Goal: Task Accomplishment & Management: Manage account settings

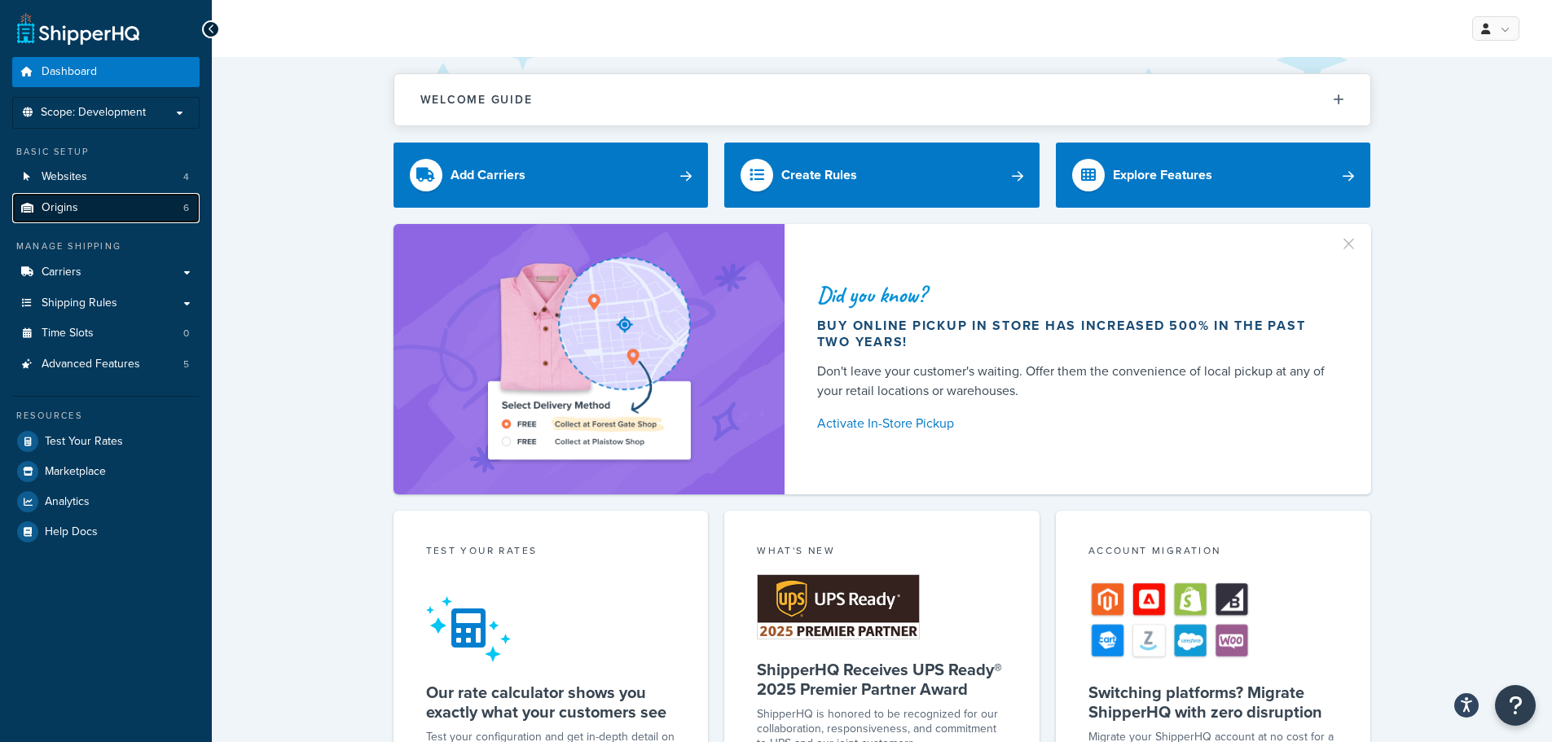
click at [98, 209] on link "Origins 6" at bounding box center [105, 208] width 187 height 30
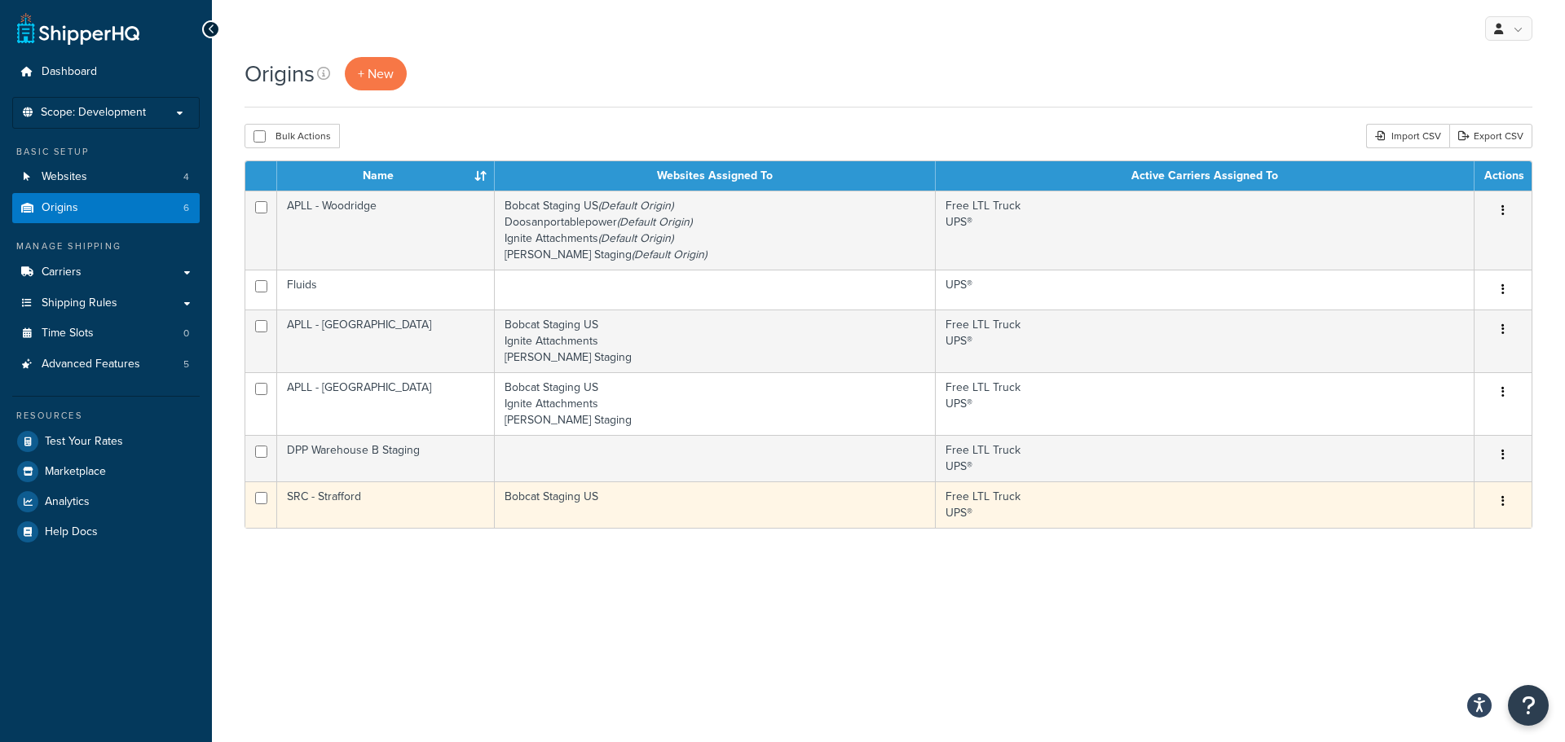
click at [1505, 505] on button "button" at bounding box center [1502, 502] width 23 height 26
click at [1458, 531] on link "Edit" at bounding box center [1448, 532] width 129 height 33
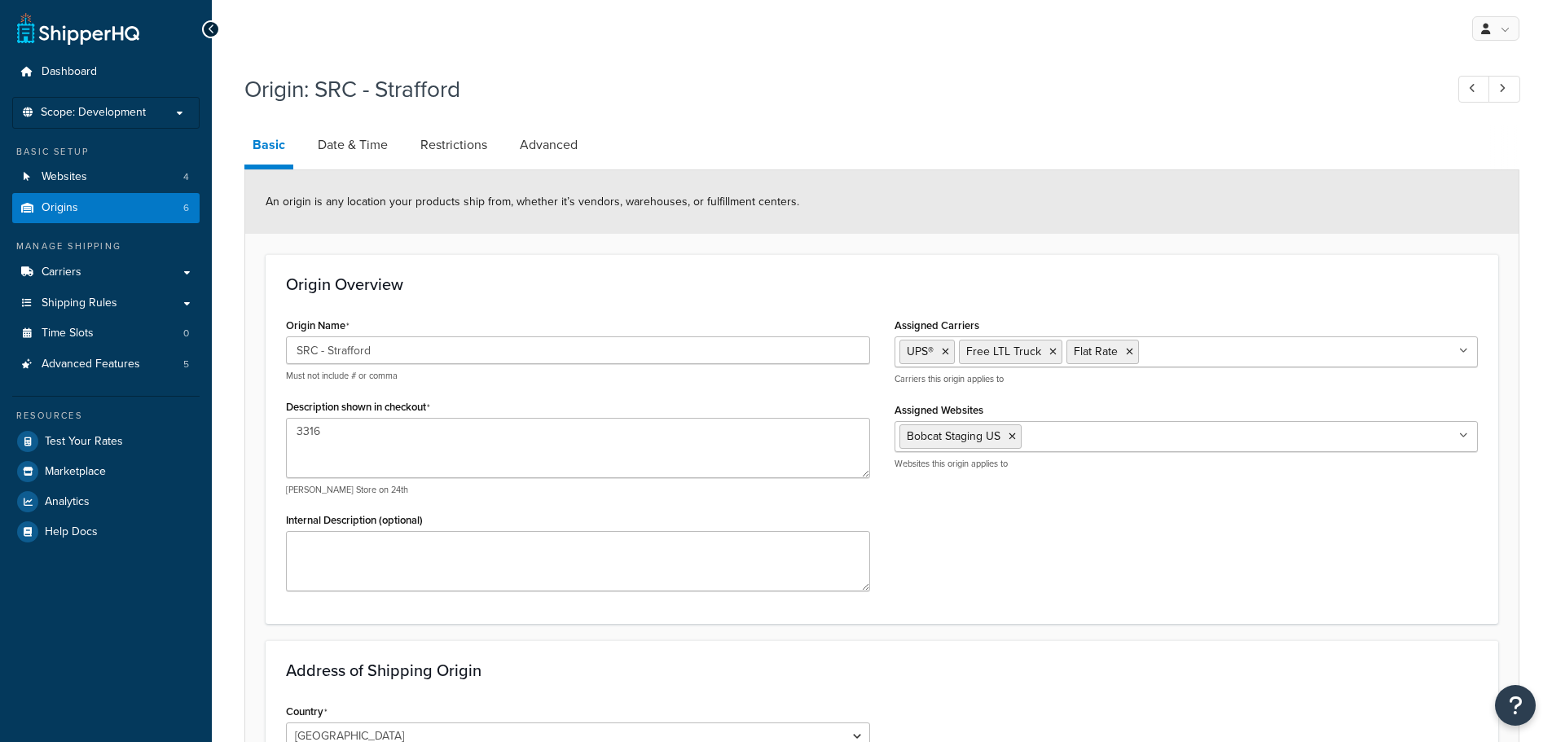
select select "25"
click at [144, 114] on span "Scope: Development" at bounding box center [93, 113] width 105 height 14
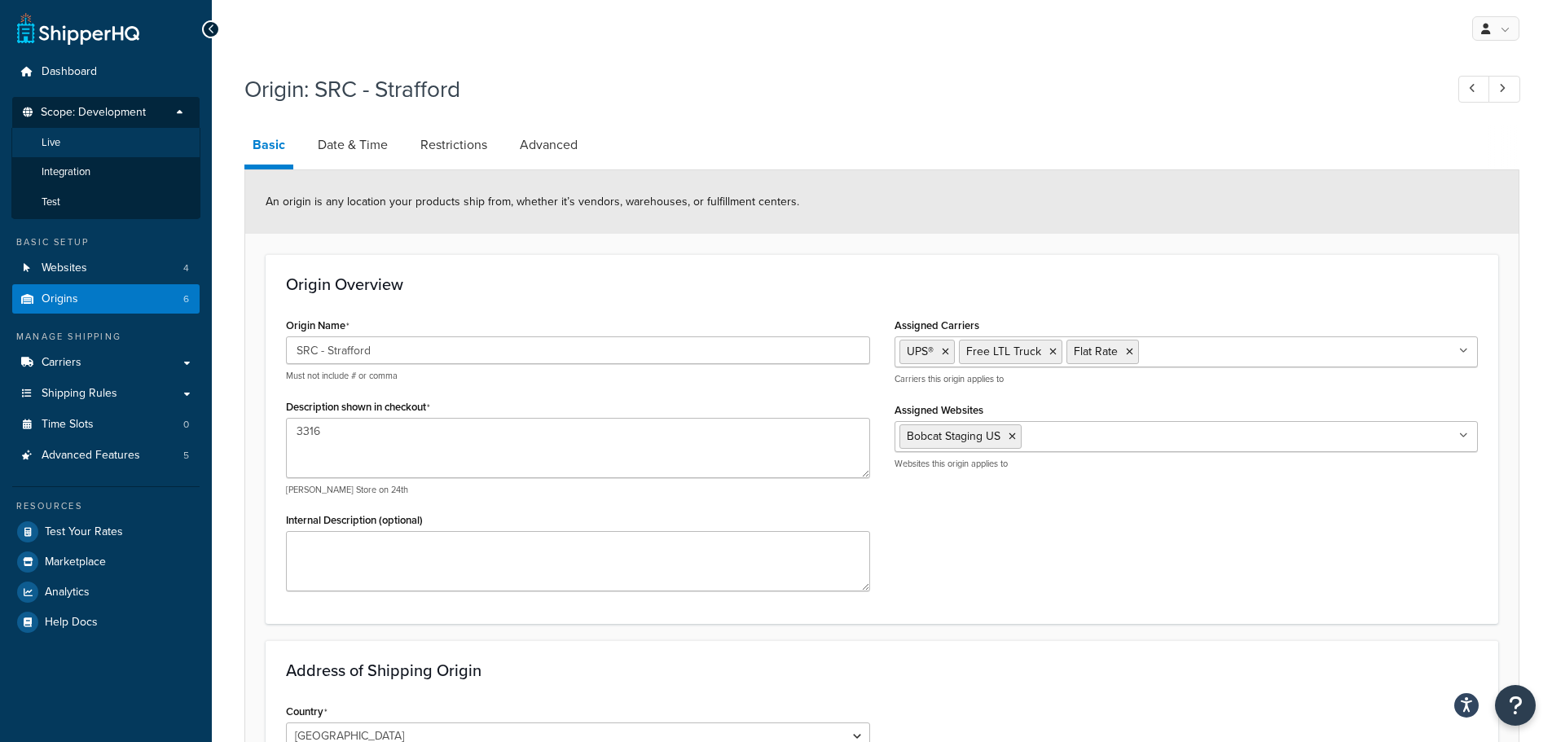
click at [64, 141] on li "Live" at bounding box center [105, 143] width 189 height 30
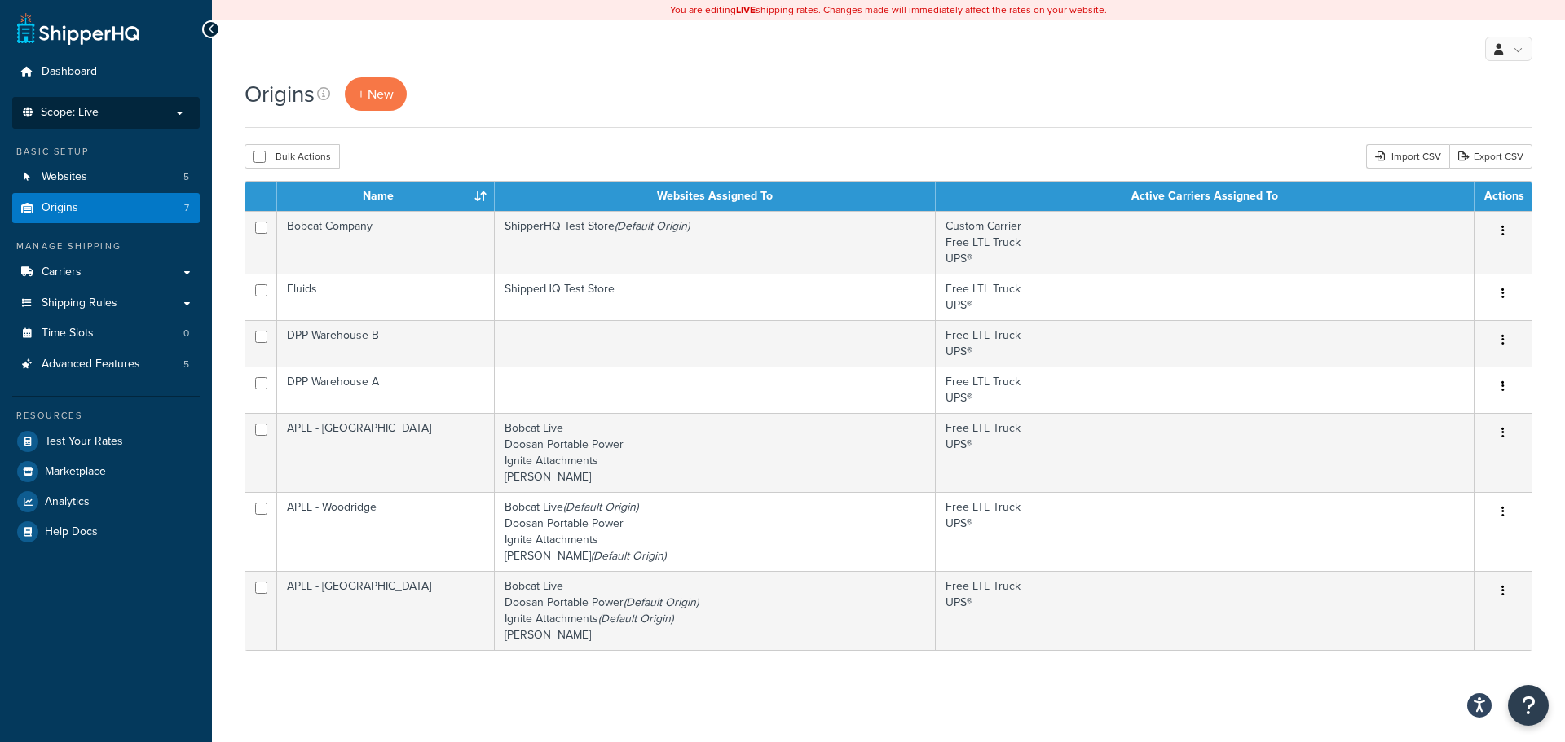
click at [81, 114] on span "Scope: Live" at bounding box center [70, 113] width 58 height 14
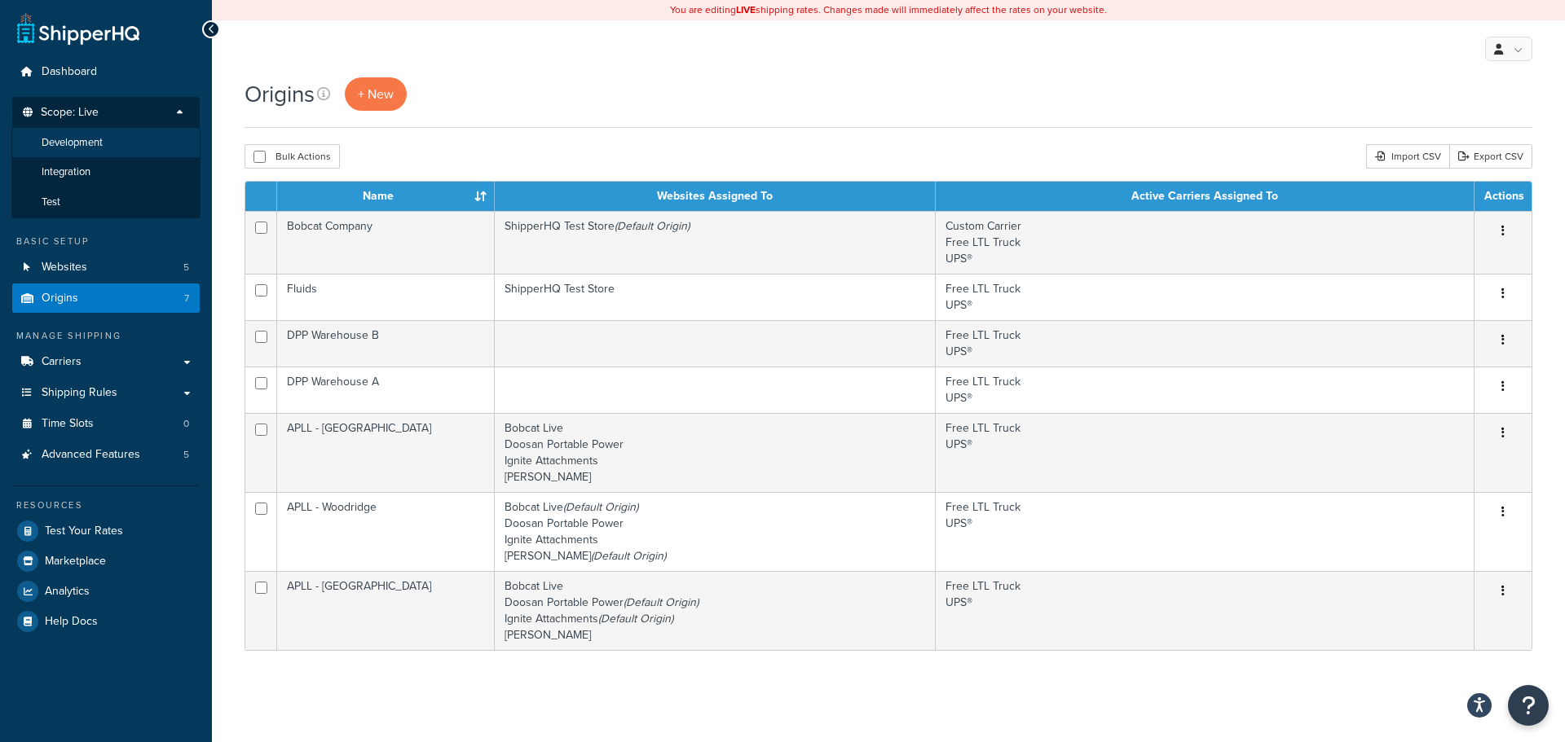
click at [81, 150] on li "Development" at bounding box center [105, 143] width 189 height 30
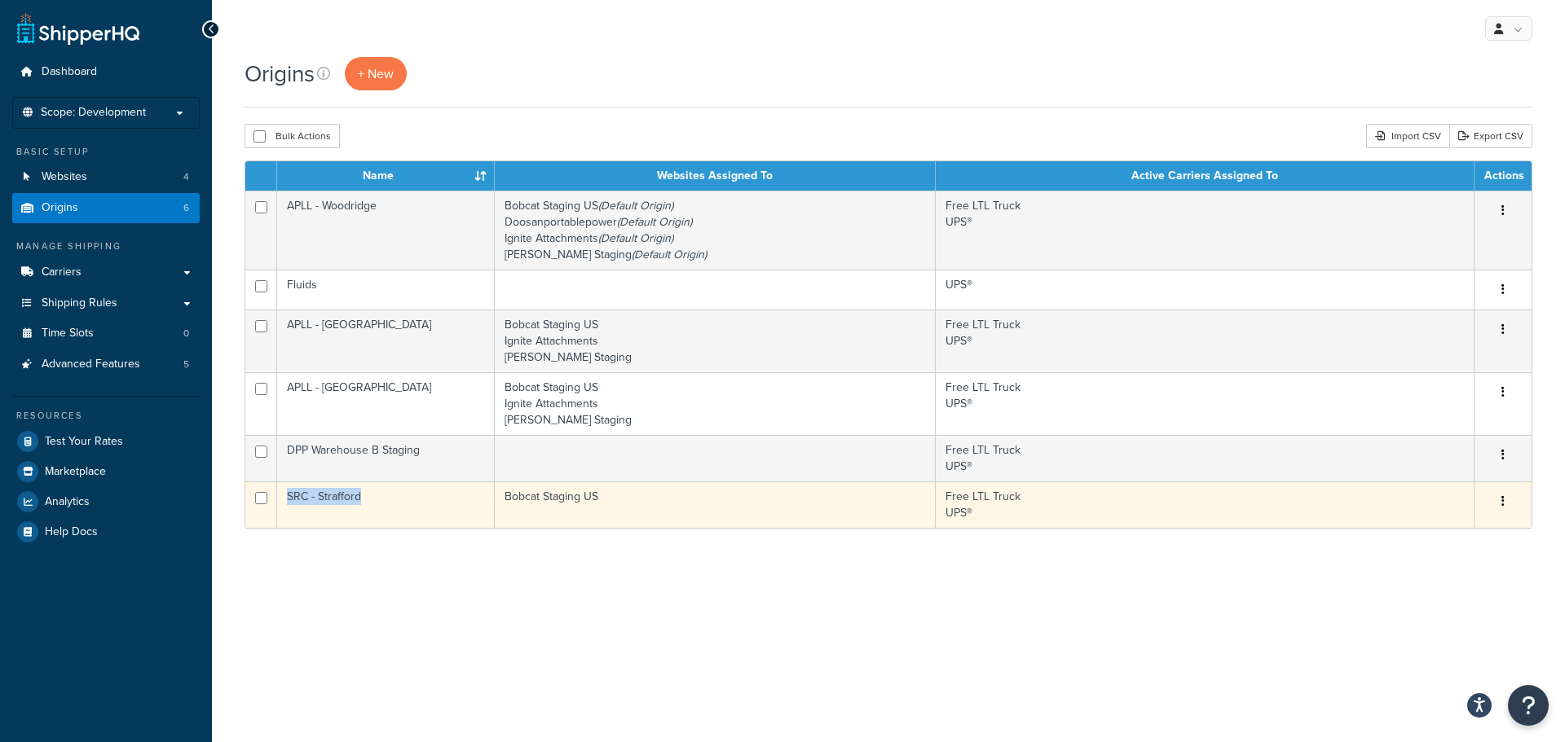
drag, startPoint x: 374, startPoint y: 500, endPoint x: 287, endPoint y: 498, distance: 87.2
click at [287, 498] on td "SRC - Strafford" at bounding box center [386, 505] width 218 height 46
copy td "SRC - Strafford"
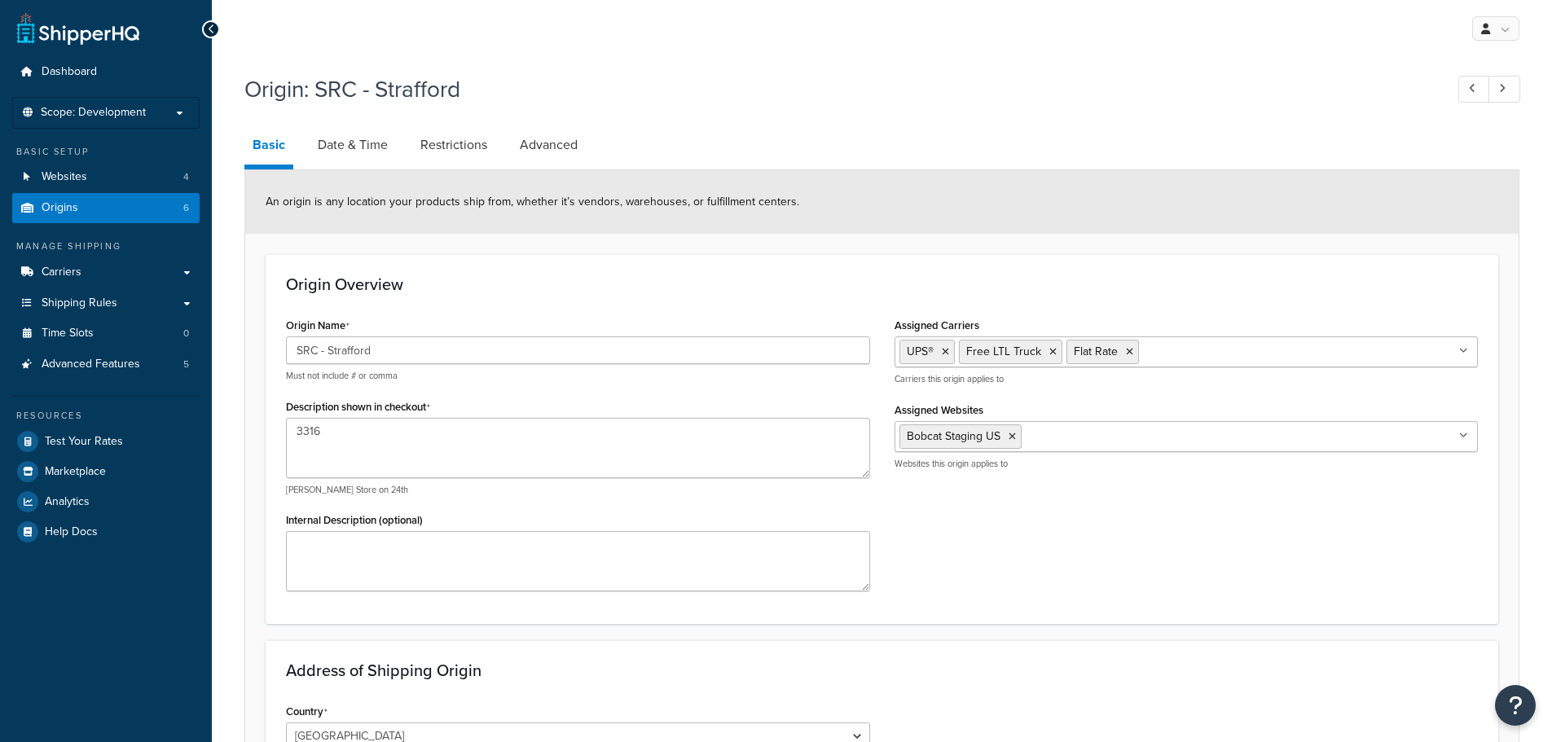
select select "25"
